Goal: Entertainment & Leisure: Consume media (video, audio)

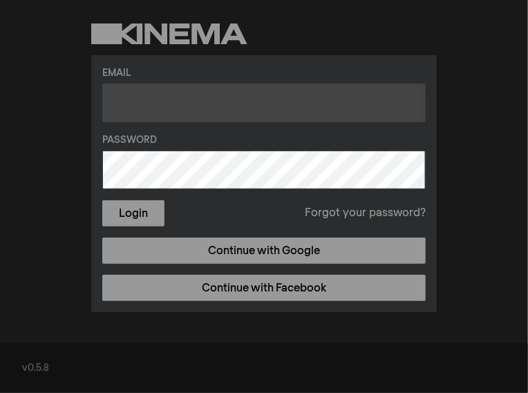
click at [134, 100] on input "text" at bounding box center [263, 103] width 323 height 39
type input "[EMAIL_ADDRESS][DOMAIN_NAME]"
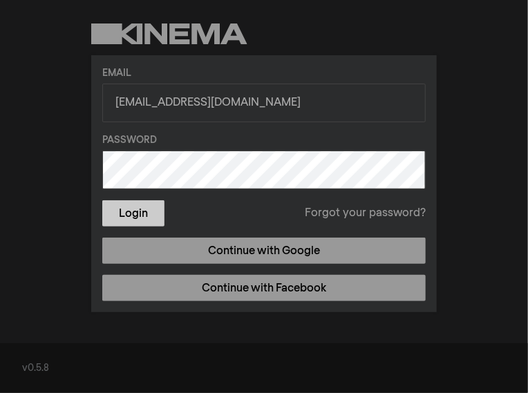
click at [136, 209] on button "Login" at bounding box center [133, 213] width 62 height 26
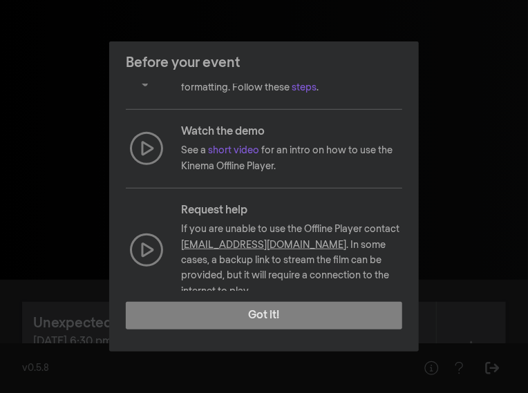
scroll to position [214, 0]
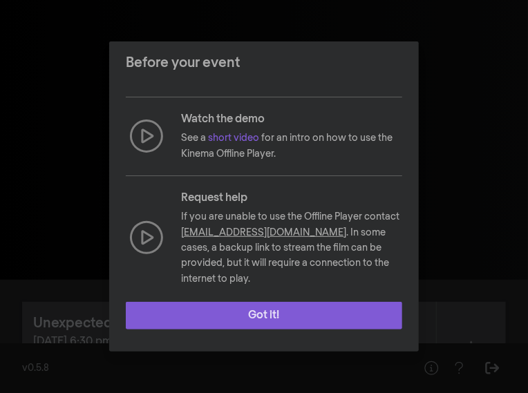
click at [263, 314] on button "Got it!" at bounding box center [264, 316] width 276 height 28
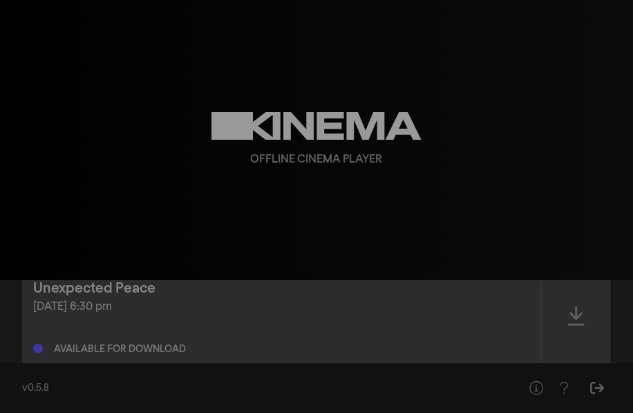
scroll to position [31, 0]
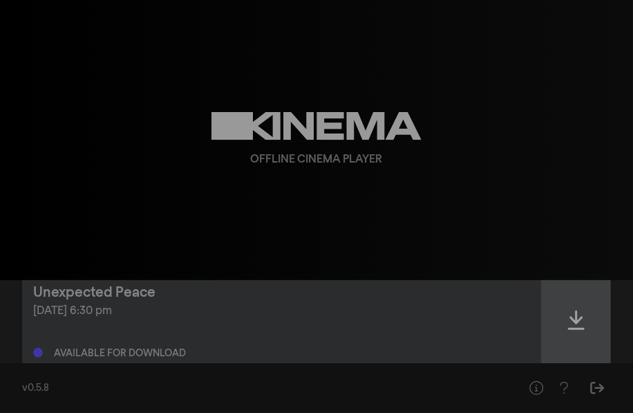
click at [579, 319] on icon at bounding box center [576, 319] width 17 height 19
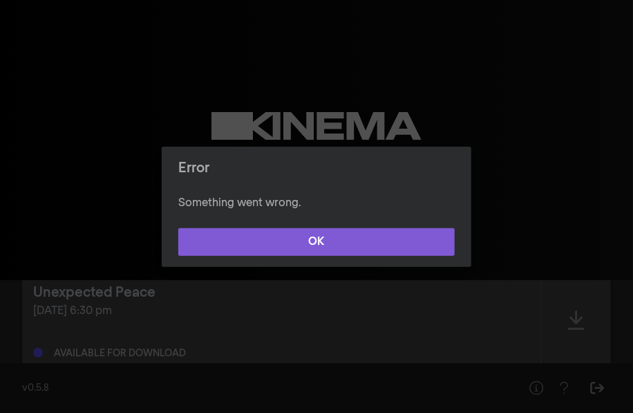
click at [317, 238] on button "OK" at bounding box center [316, 242] width 276 height 28
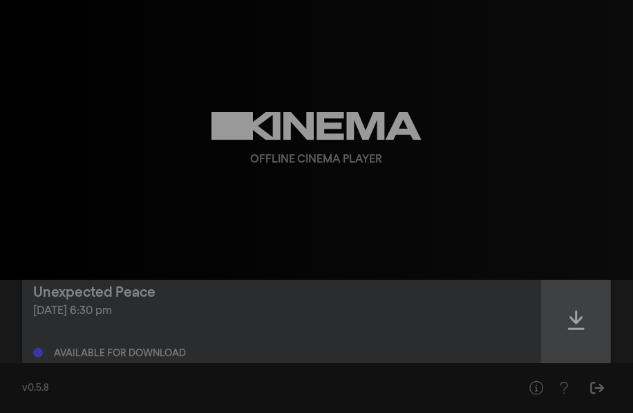
click at [575, 321] on icon at bounding box center [576, 319] width 17 height 19
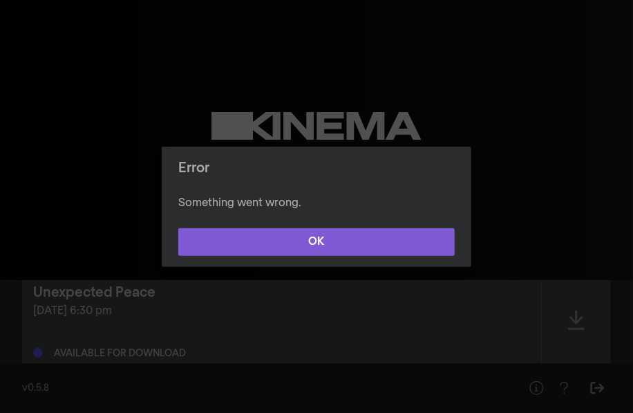
click at [316, 234] on button "OK" at bounding box center [316, 242] width 276 height 28
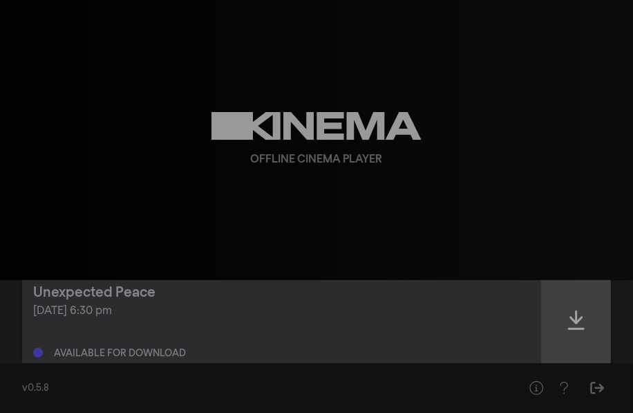
click at [572, 319] on icon at bounding box center [576, 319] width 17 height 19
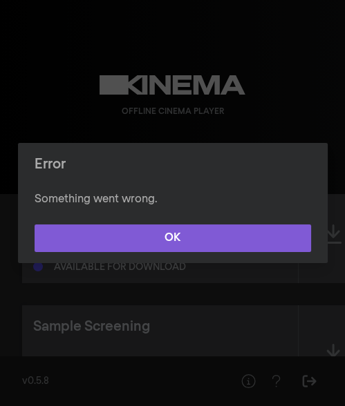
click at [177, 238] on button "OK" at bounding box center [173, 239] width 276 height 28
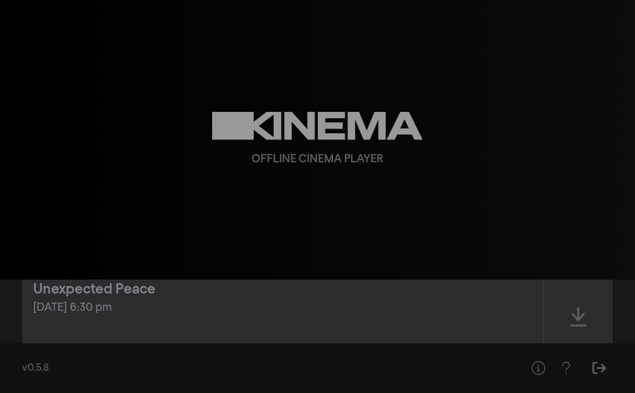
scroll to position [37, 0]
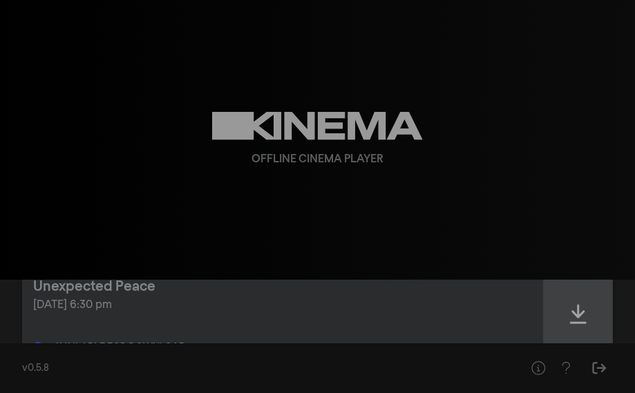
click at [579, 314] on icon at bounding box center [578, 314] width 17 height 19
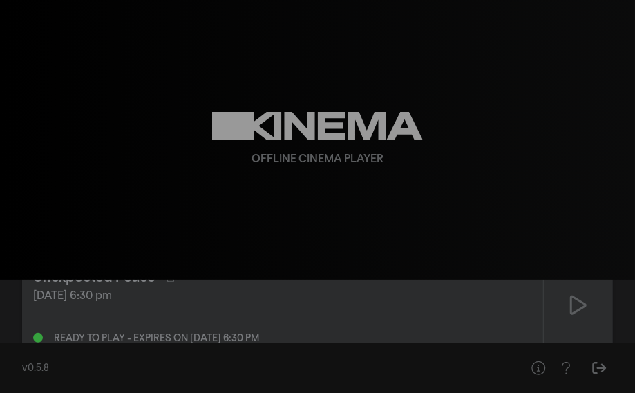
scroll to position [69, 0]
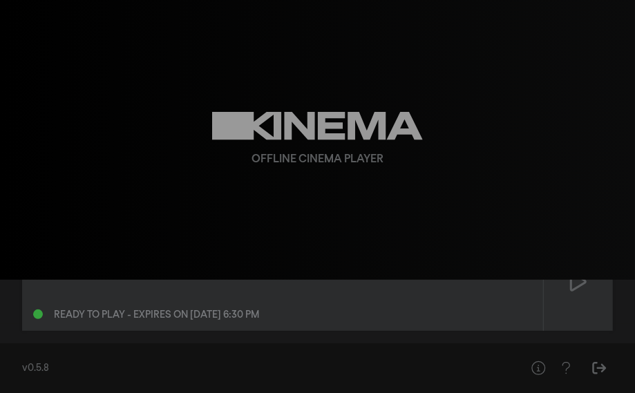
click at [39, 314] on div at bounding box center [38, 315] width 10 height 10
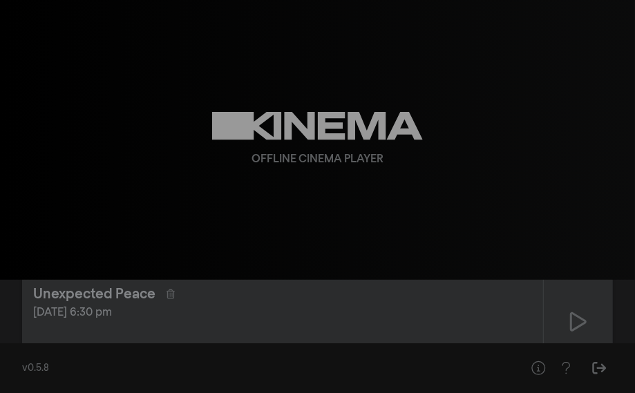
scroll to position [38, 0]
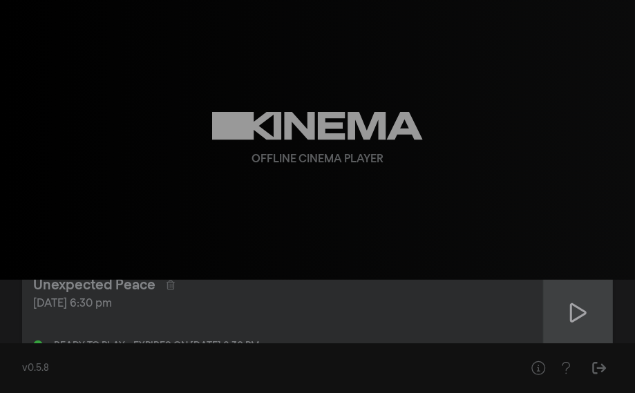
click at [576, 311] on icon at bounding box center [578, 313] width 17 height 22
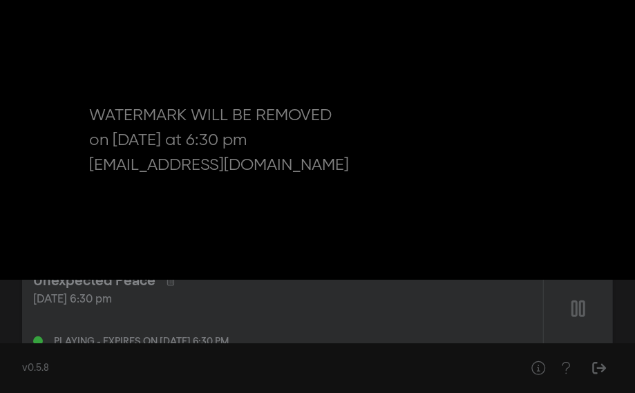
scroll to position [0, 0]
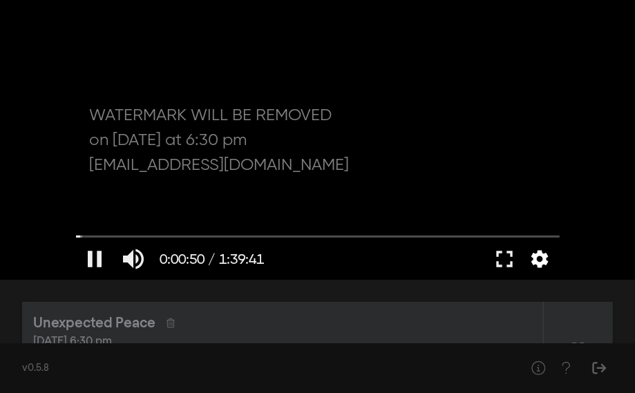
click at [542, 260] on button "settings" at bounding box center [541, 258] width 32 height 41
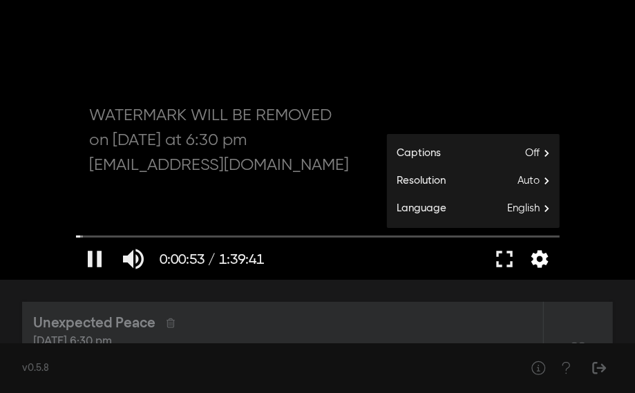
click at [540, 261] on button "settings" at bounding box center [541, 258] width 32 height 41
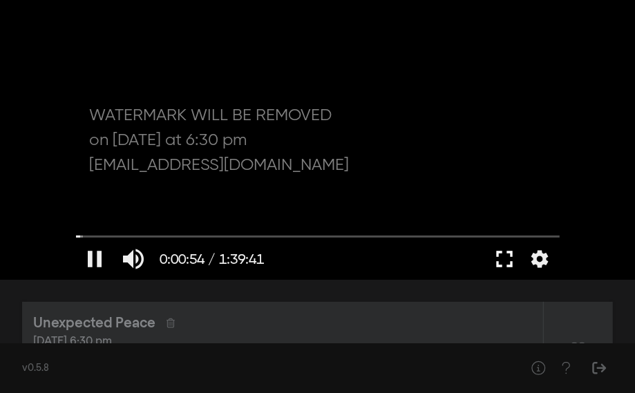
click at [505, 261] on button "fullscreen" at bounding box center [505, 258] width 39 height 41
click at [95, 261] on button "pause" at bounding box center [95, 258] width 39 height 41
type input "80.179472"
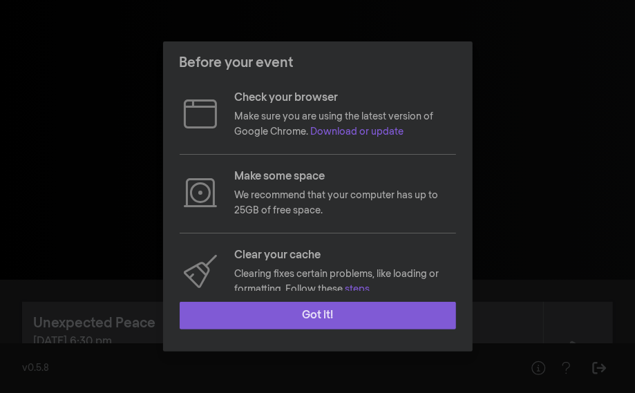
click at [328, 309] on button "Got it!" at bounding box center [318, 316] width 276 height 28
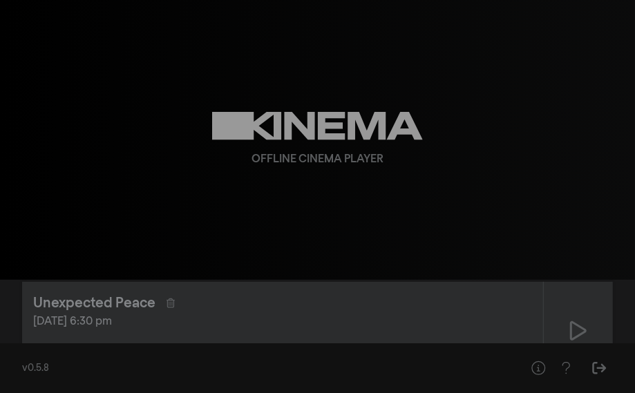
scroll to position [48, 0]
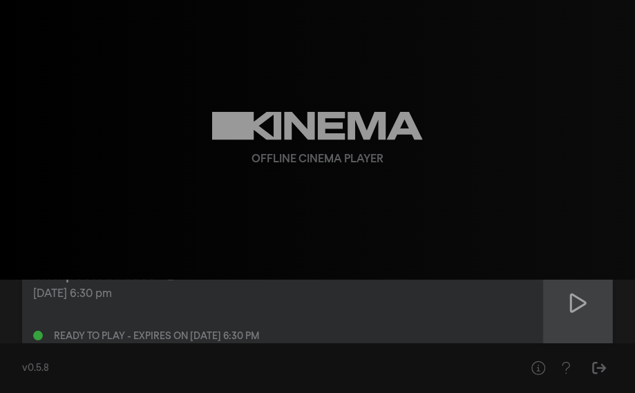
click at [580, 305] on icon at bounding box center [578, 303] width 17 height 22
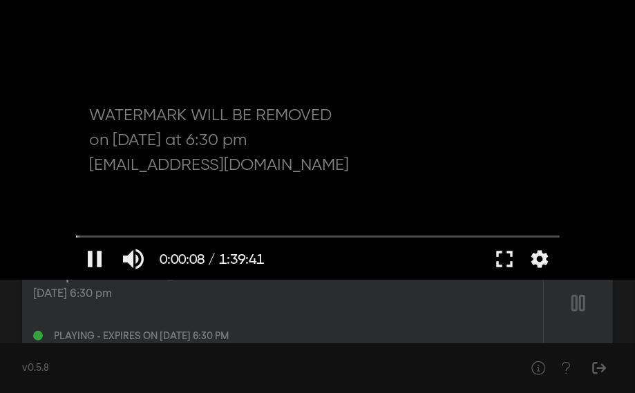
type input "8.508608"
